Goal: Navigation & Orientation: Find specific page/section

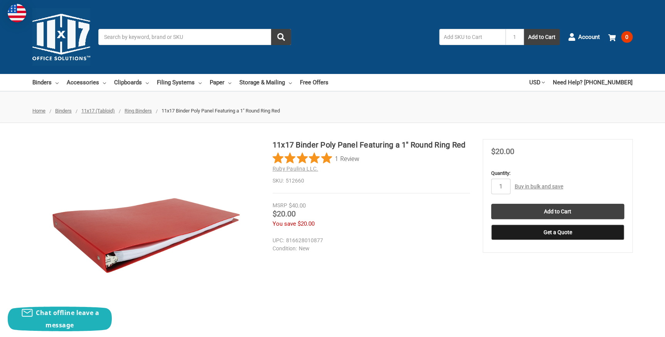
drag, startPoint x: 98, startPoint y: 111, endPoint x: 108, endPoint y: 121, distance: 14.2
click at [98, 111] on span "11x17 (Tabloid)" at bounding box center [98, 111] width 34 height 6
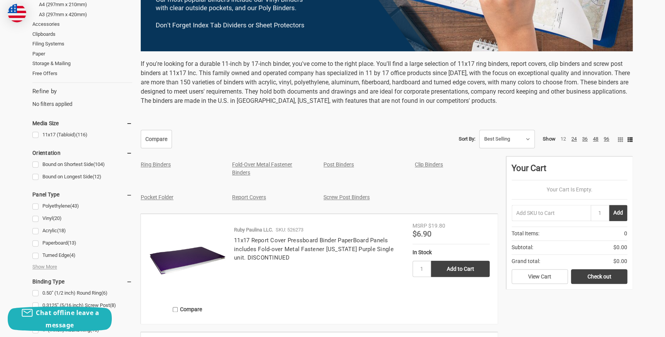
scroll to position [70, 0]
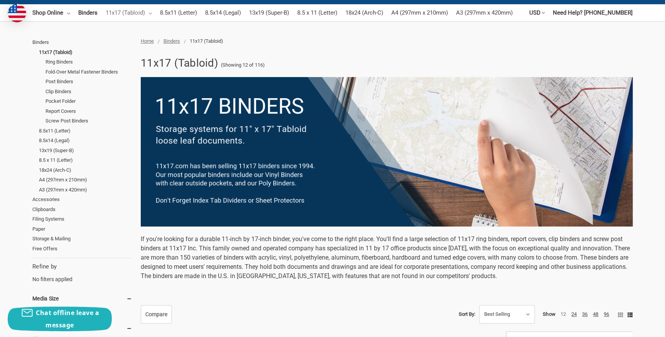
click at [128, 16] on link "11x17 (Tabloid)" at bounding box center [129, 12] width 46 height 17
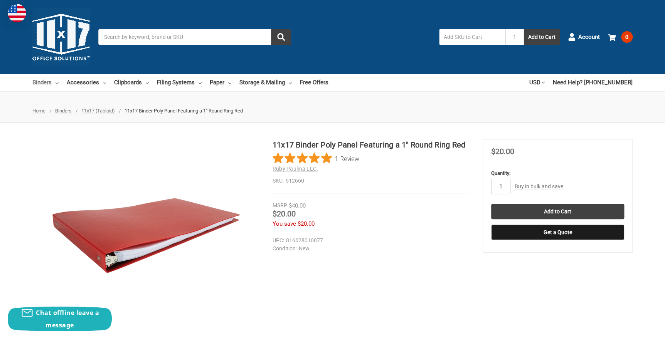
click at [51, 79] on link "Binders" at bounding box center [45, 82] width 26 height 17
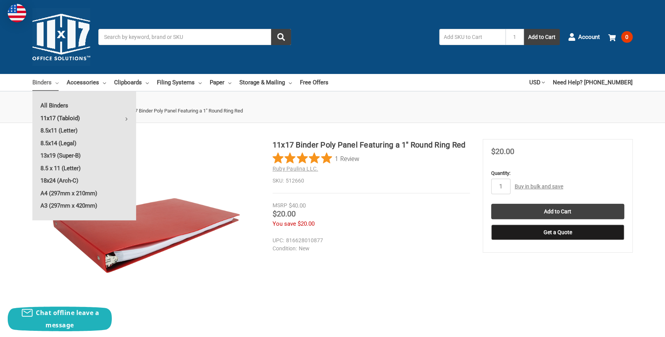
click at [58, 120] on link "11x17 (Tabloid)" at bounding box center [84, 118] width 104 height 12
